Goal: Answer question/provide support: Answer question/provide support

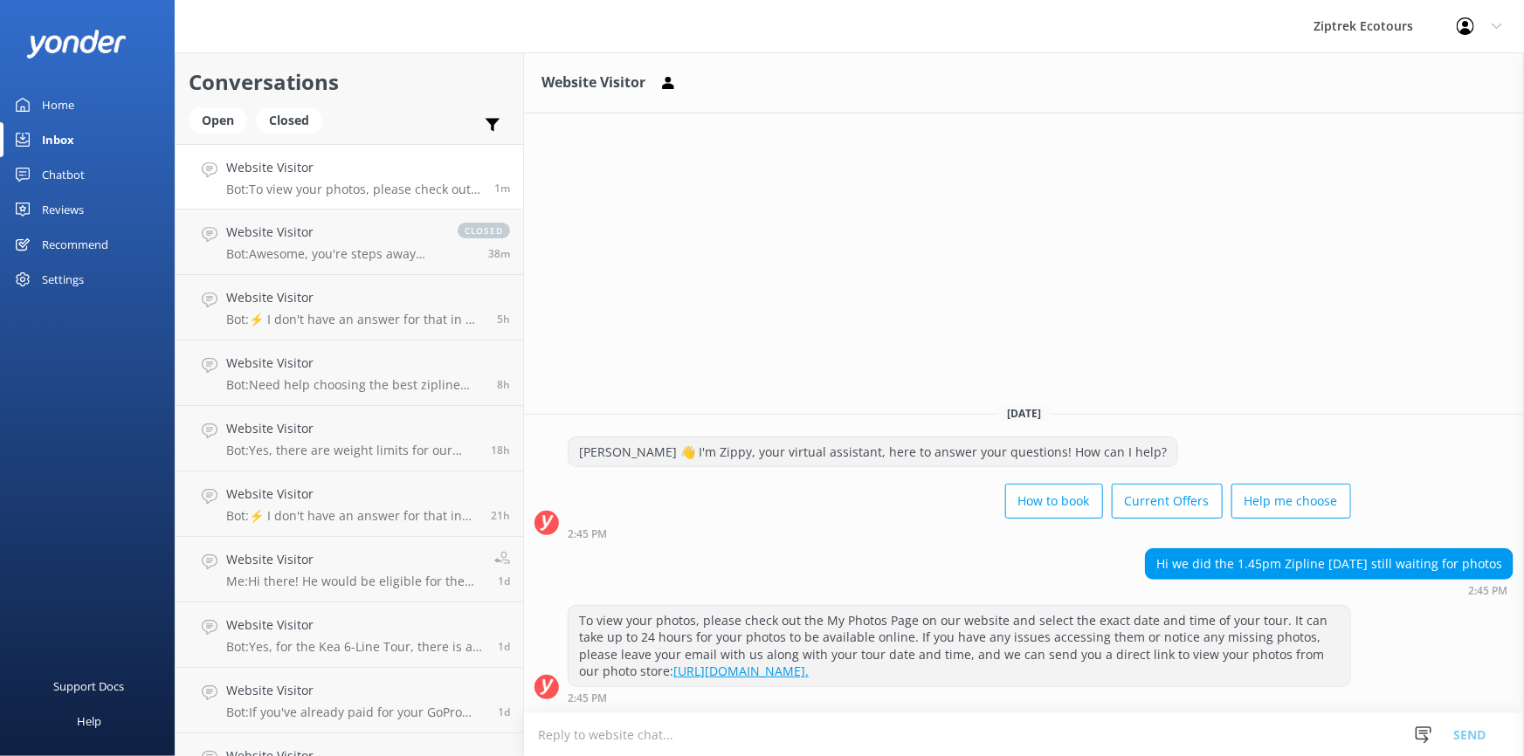
drag, startPoint x: 722, startPoint y: 637, endPoint x: 1066, endPoint y: 671, distance: 345.7
click at [1065, 671] on div "To view your photos, please check out the My Photos Page on our website and sel…" at bounding box center [960, 646] width 782 height 80
click at [843, 734] on textarea at bounding box center [1024, 734] width 1000 height 43
click at [413, 243] on div "Website Visitor Bot: Awesome, you're steps away from ziplining! It's easiest to…" at bounding box center [333, 242] width 214 height 38
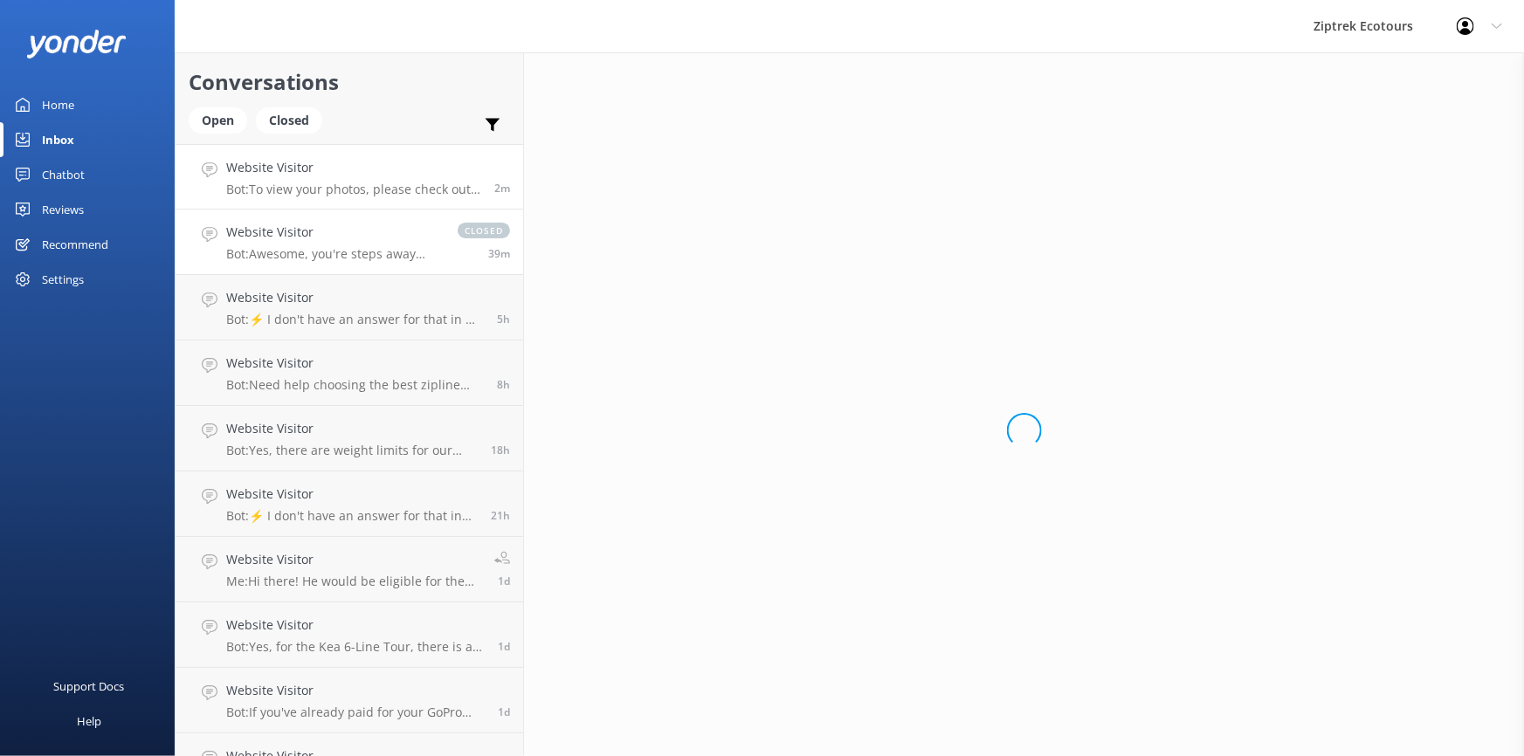
click at [414, 184] on p "Bot: To view your photos, please check out the My Photos Page on our website an…" at bounding box center [353, 190] width 255 height 16
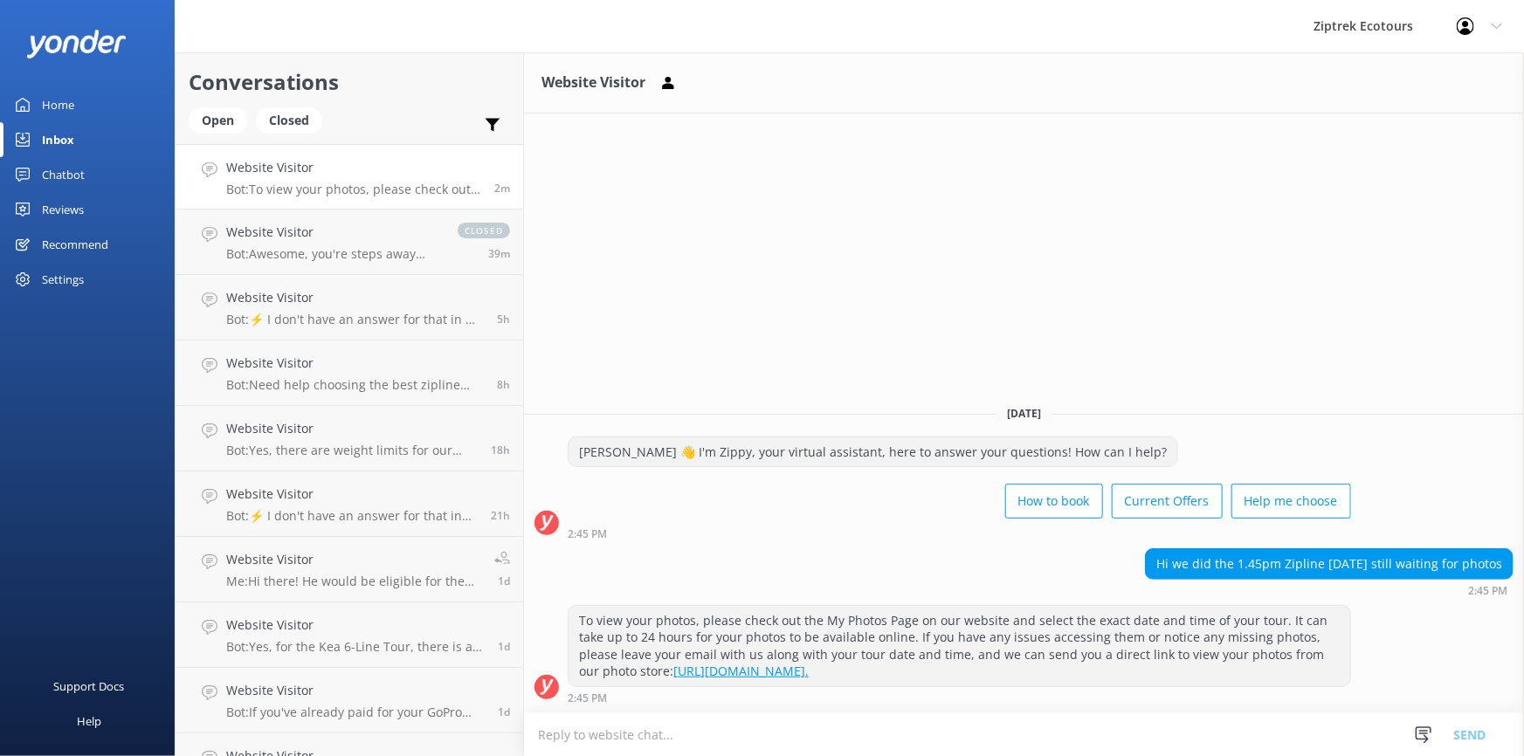
click at [1168, 735] on textarea at bounding box center [1024, 734] width 1000 height 43
